Goal: Check status: Check status

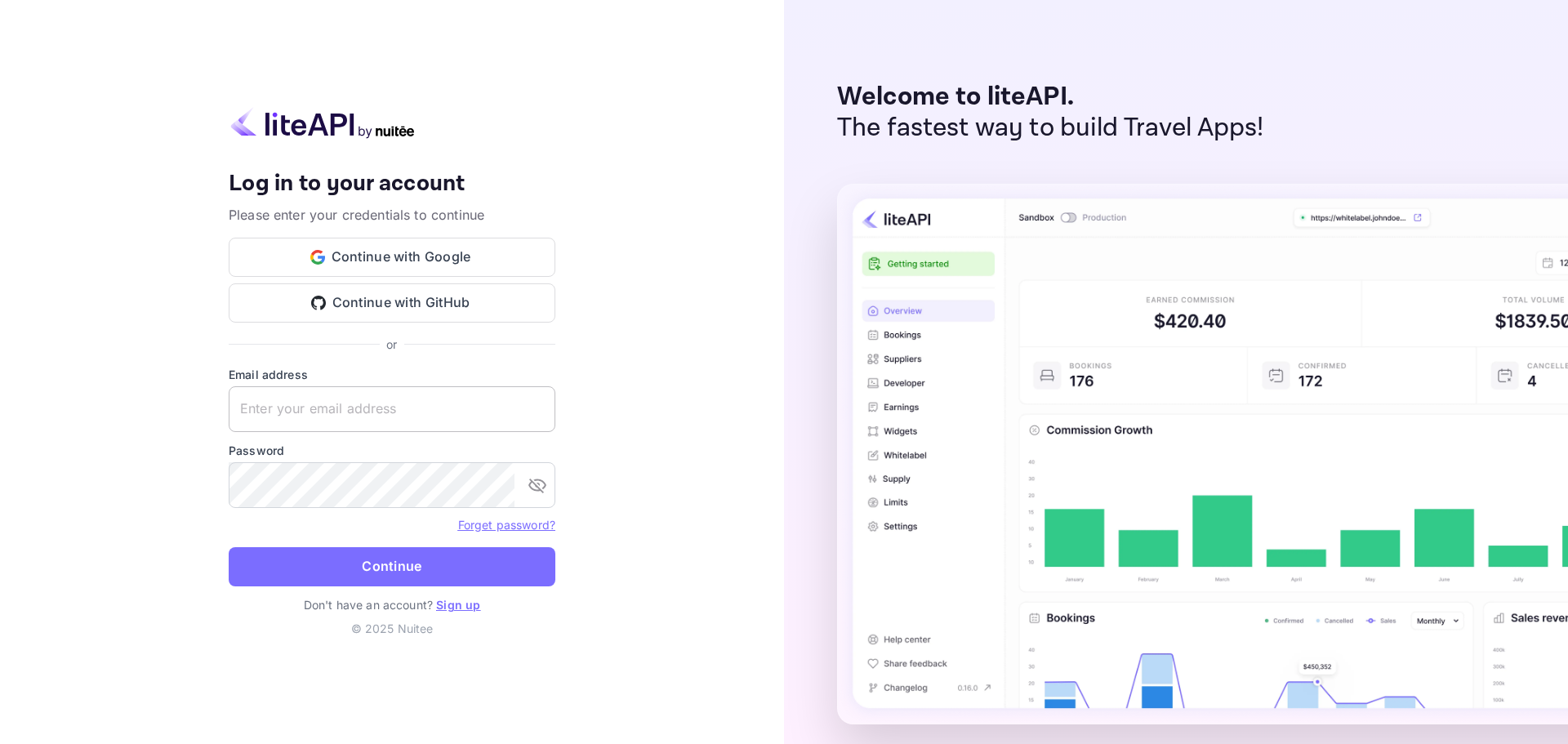
click at [310, 406] on input "text" at bounding box center [392, 409] width 327 height 46
paste input "[EMAIL_ADDRESS][DOMAIN_NAME]"
type input "[EMAIL_ADDRESS][DOMAIN_NAME]"
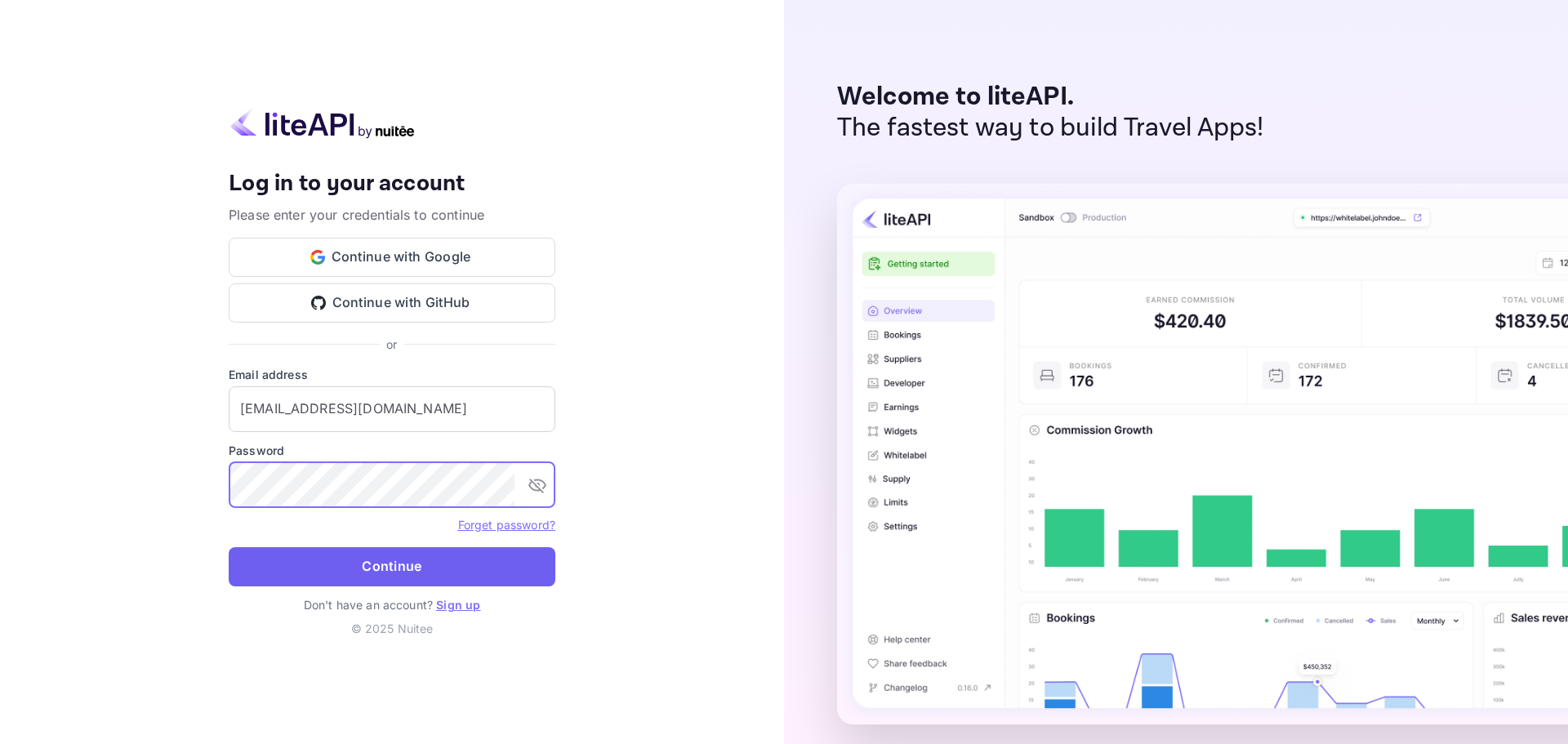
click at [380, 555] on button "Continue" at bounding box center [392, 567] width 327 height 39
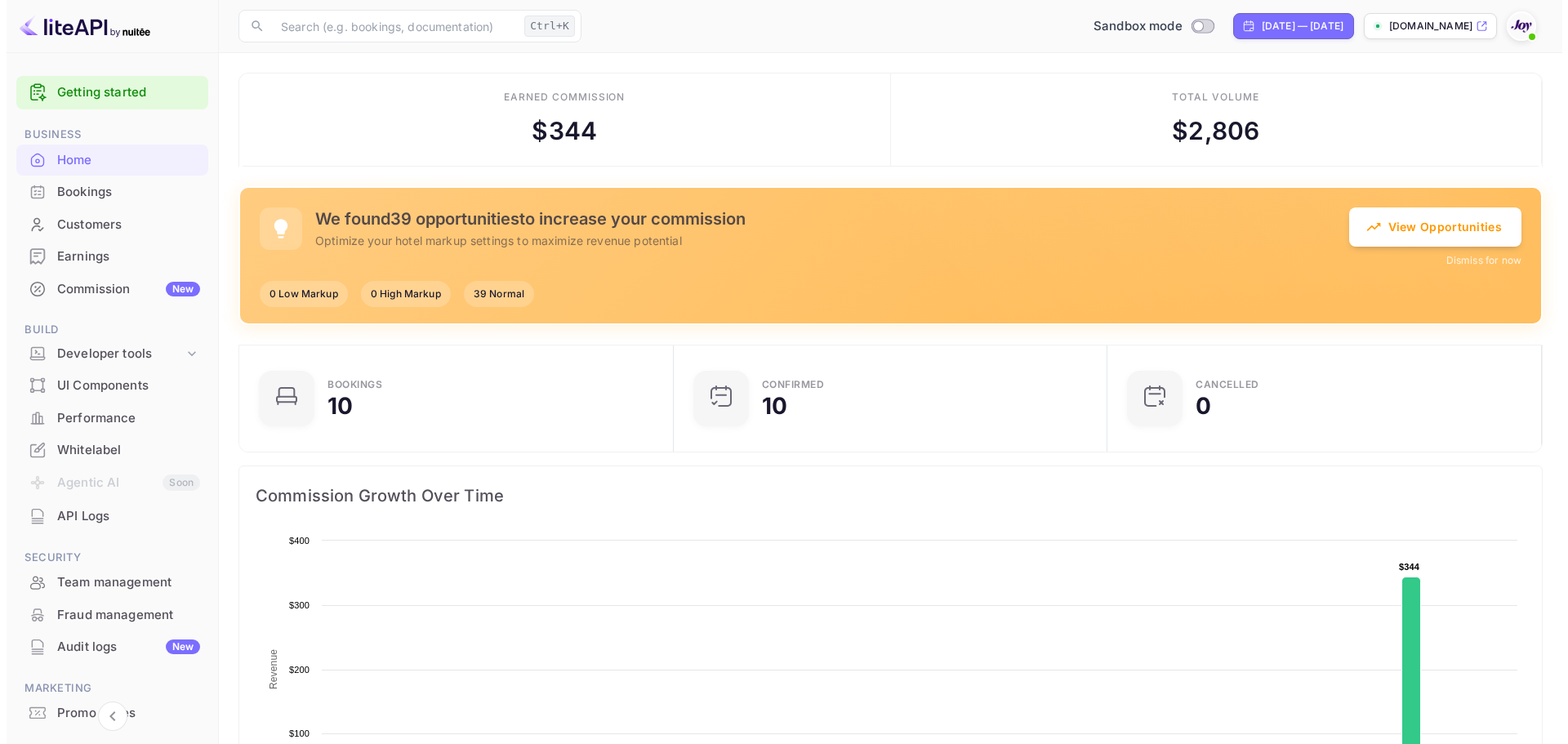
scroll to position [253, 412]
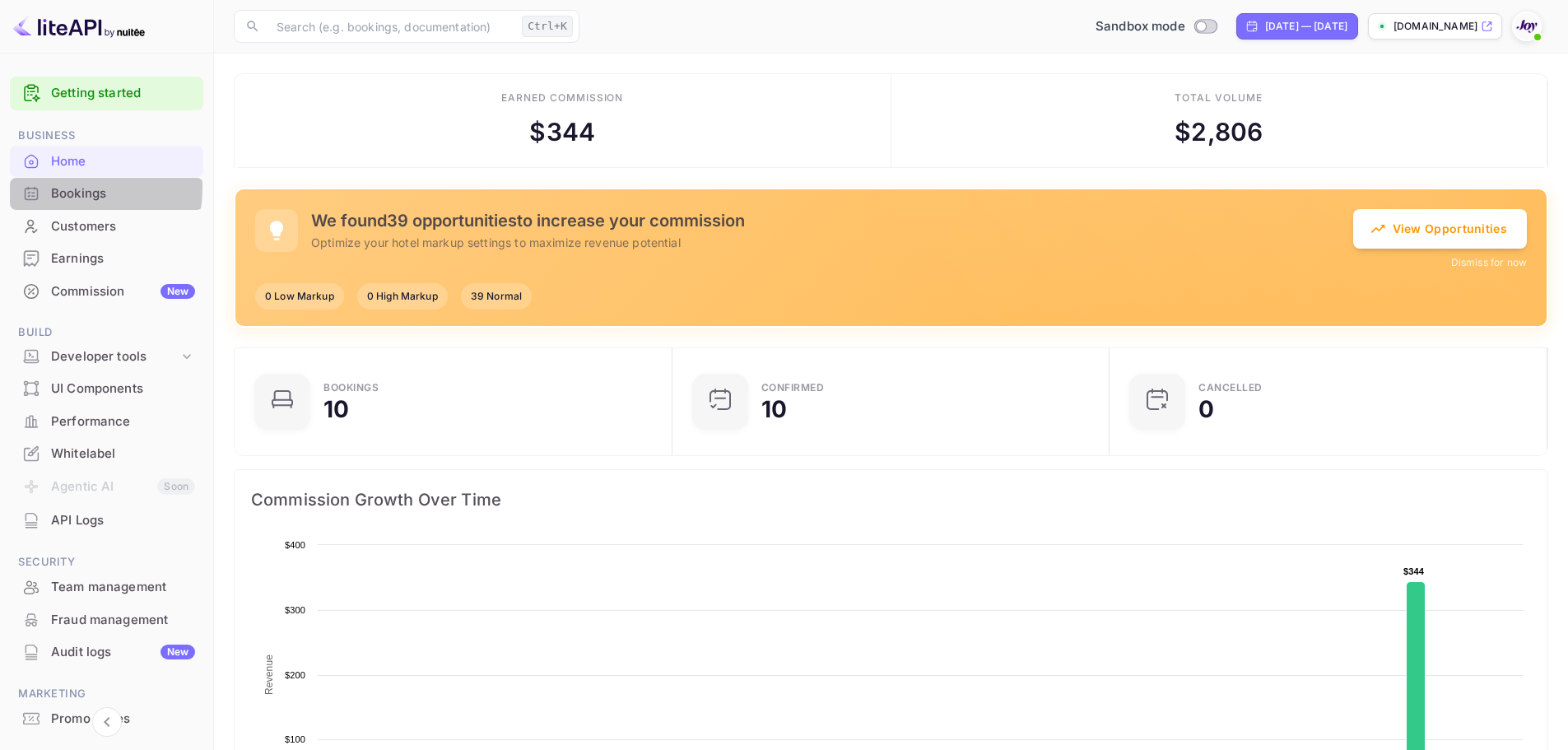
click at [58, 188] on div "Bookings" at bounding box center [123, 194] width 144 height 19
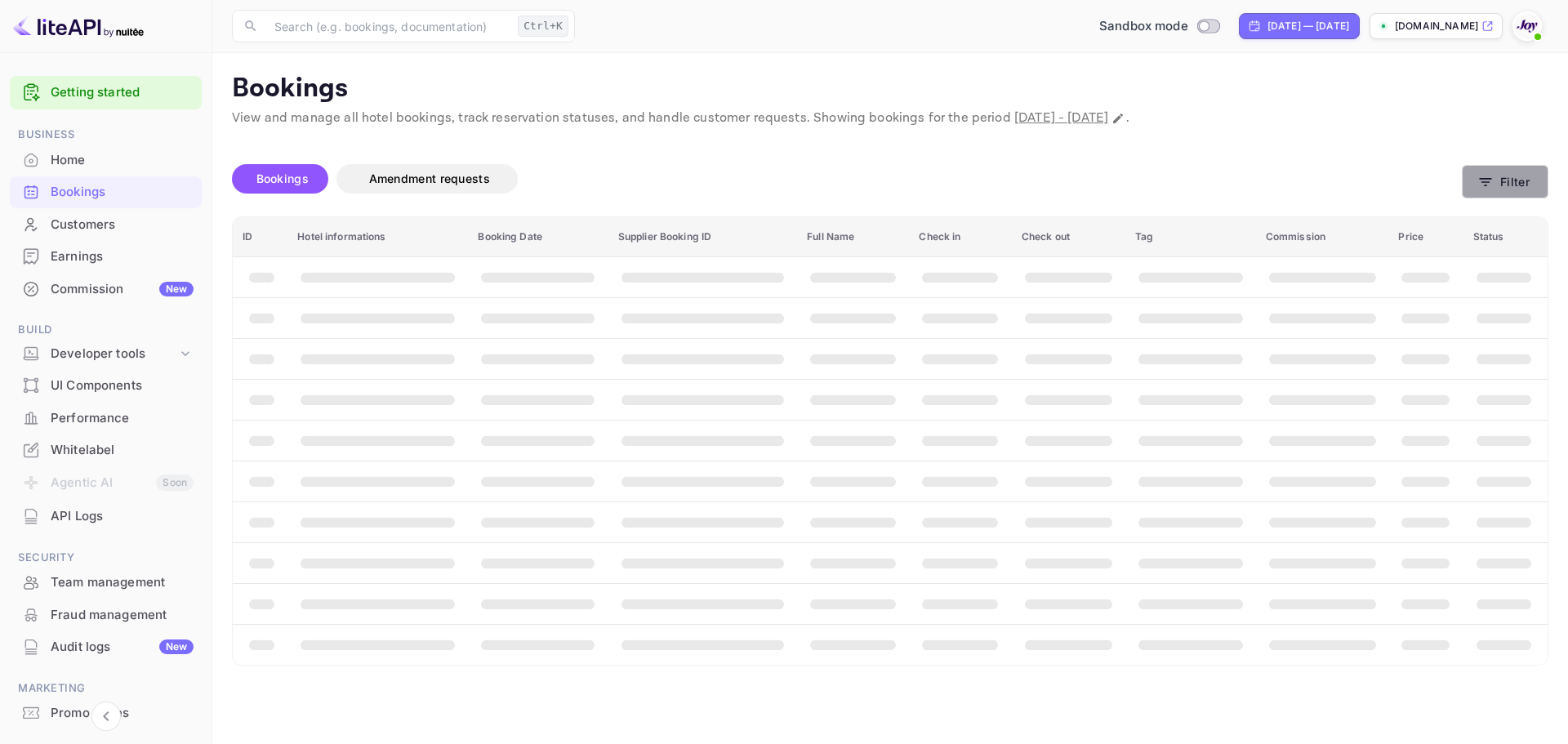
click at [1104, 180] on button "Filter" at bounding box center [1505, 181] width 86 height 34
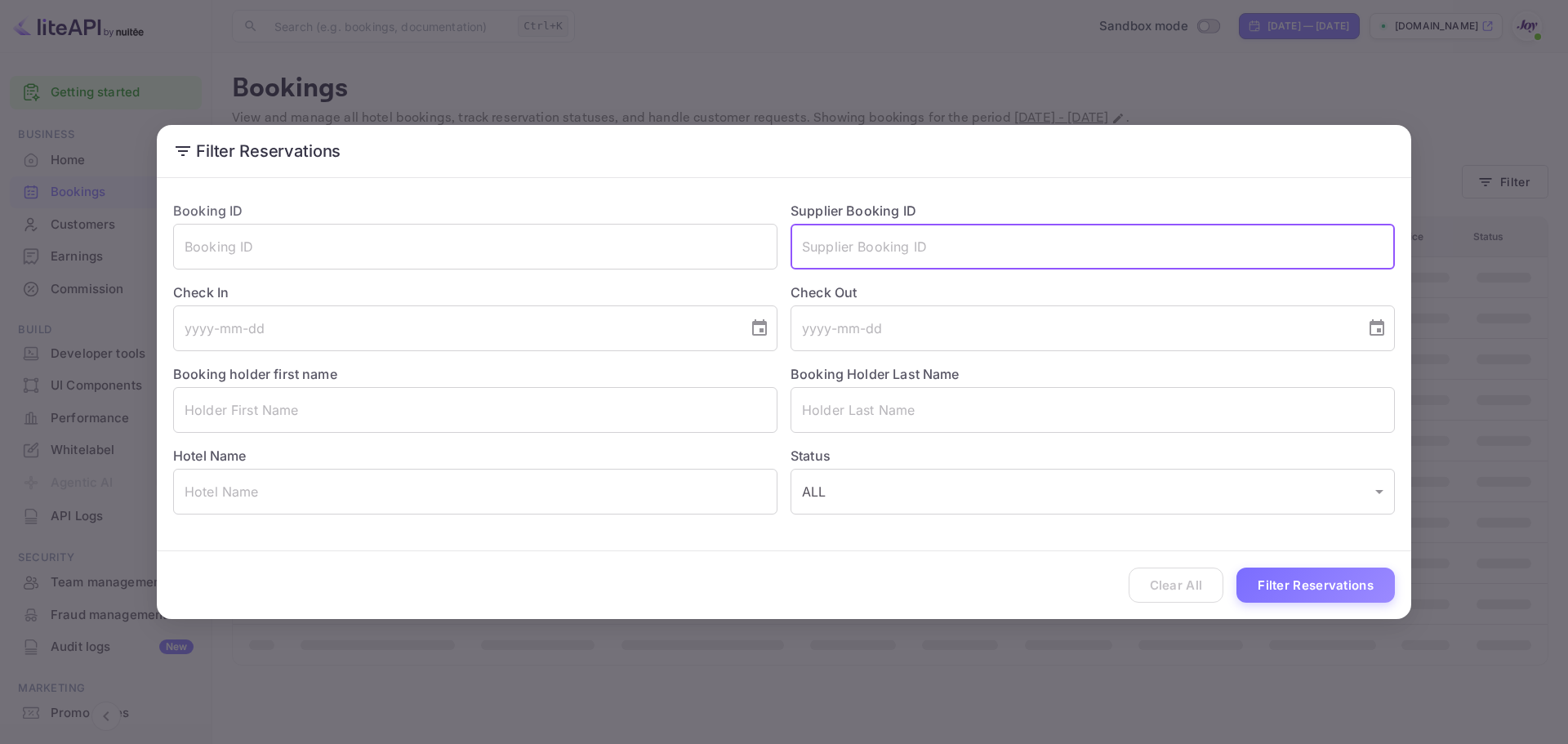
click at [881, 250] on input "text" at bounding box center [1093, 246] width 605 height 46
paste input "9292581"
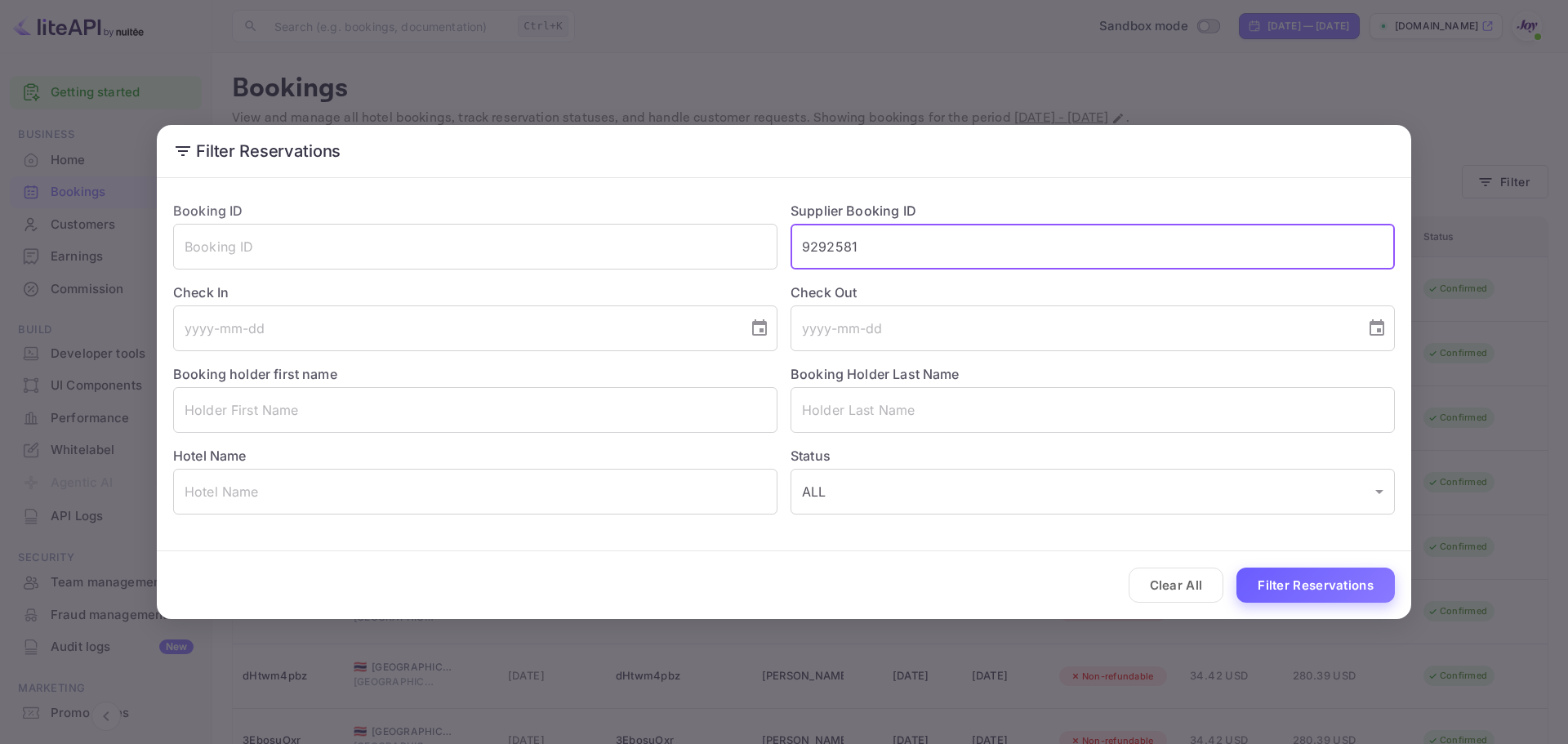
click at [1104, 585] on button "Filter Reservations" at bounding box center [1316, 585] width 159 height 35
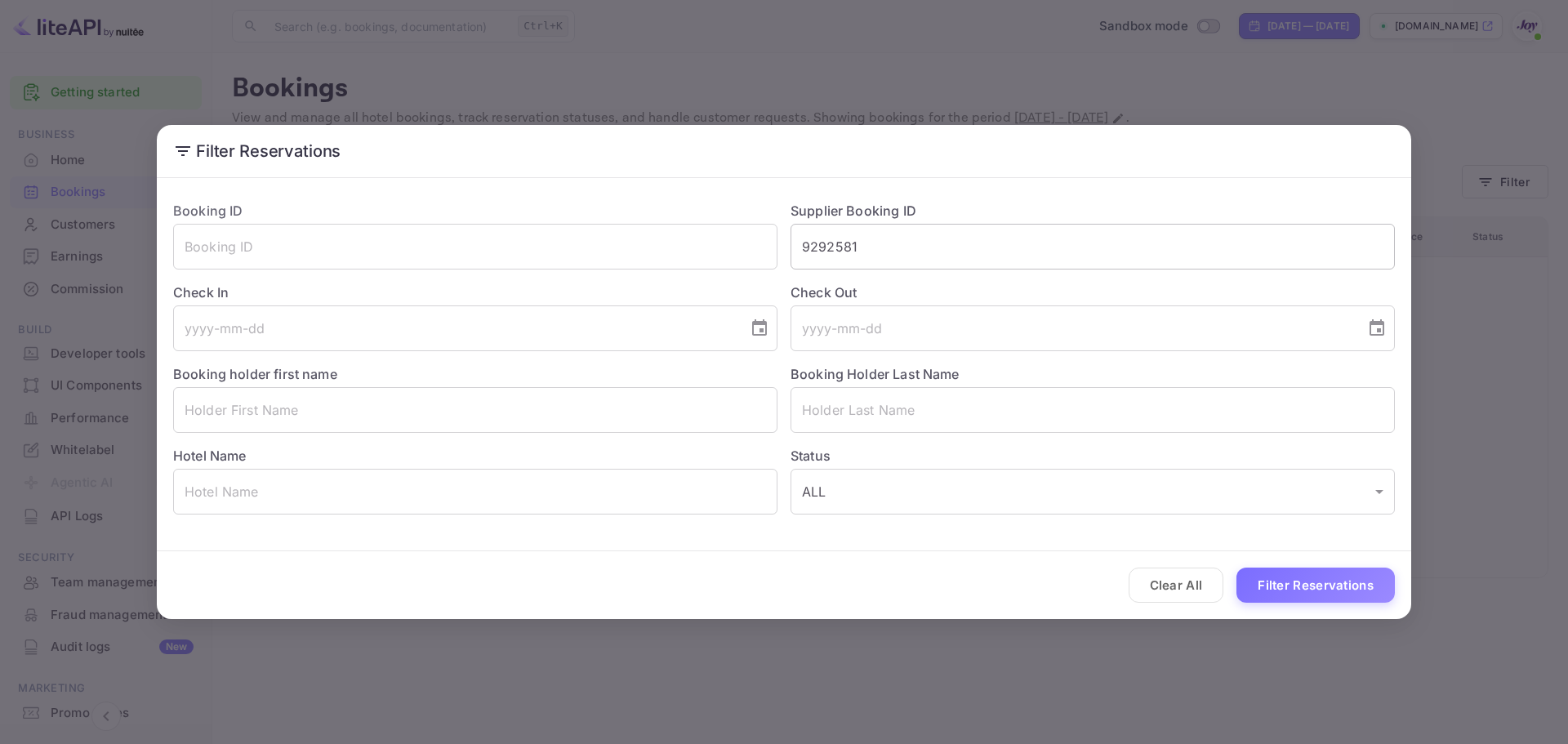
click at [837, 256] on input "9292581" at bounding box center [1093, 246] width 605 height 46
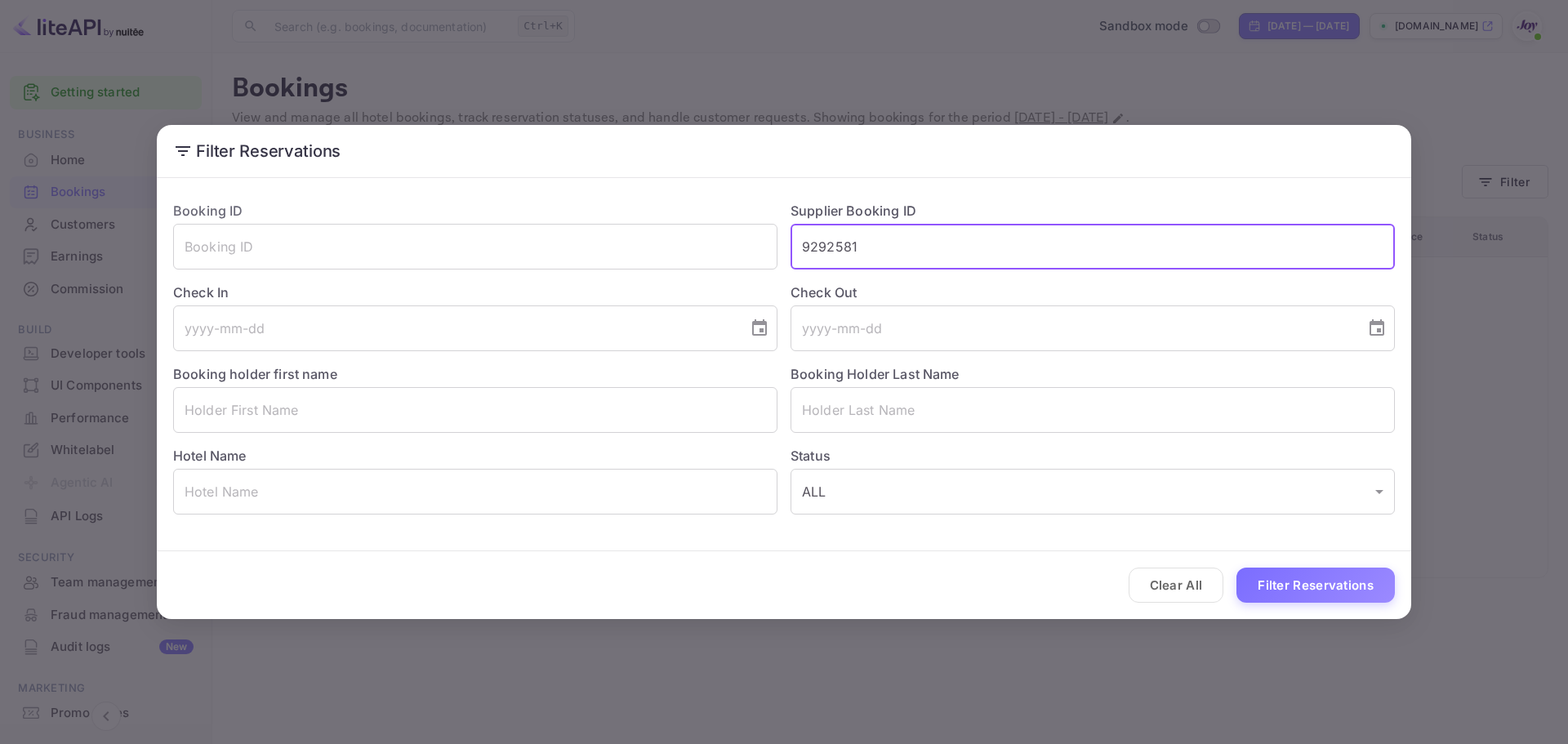
paste input "7857433"
type input "7857433"
click at [1104, 588] on button "Filter Reservations" at bounding box center [1316, 585] width 159 height 35
